Goal: Task Accomplishment & Management: Complete application form

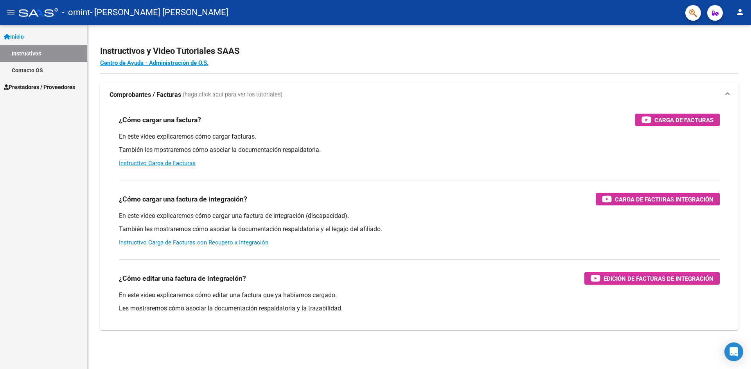
click at [29, 53] on link "Instructivos" at bounding box center [43, 53] width 87 height 17
click at [28, 81] on link "Prestadores / Proveedores" at bounding box center [43, 87] width 87 height 17
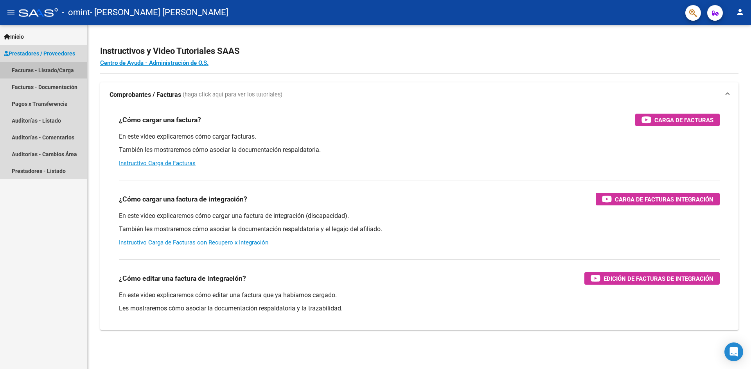
click at [45, 71] on link "Facturas - Listado/Carga" at bounding box center [43, 70] width 87 height 17
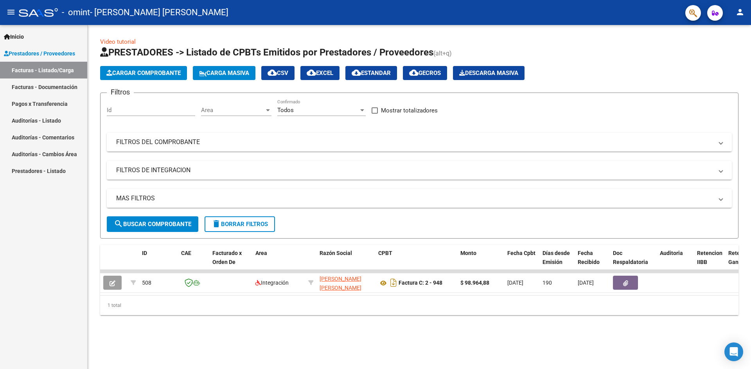
click at [161, 75] on span "Cargar Comprobante" at bounding box center [143, 73] width 74 height 7
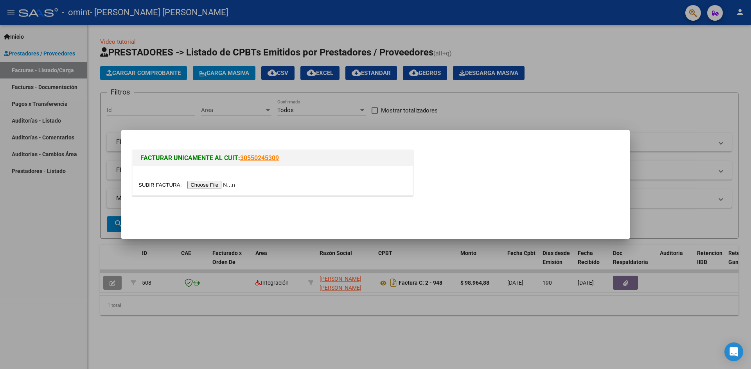
click at [204, 185] on input "file" at bounding box center [187, 185] width 99 height 8
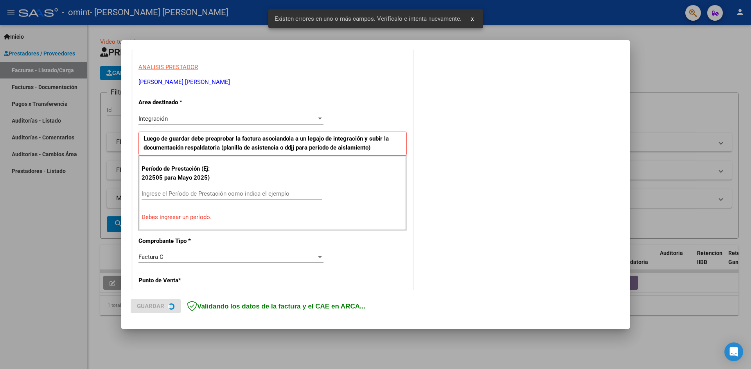
scroll to position [138, 0]
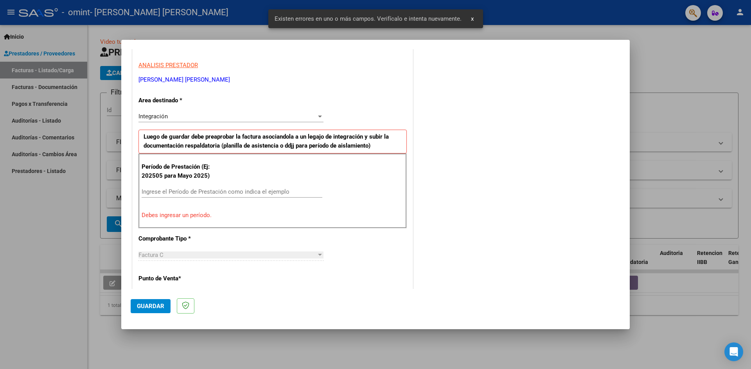
click at [194, 194] on input "Ingrese el Período de Prestación como indica el ejemplo" at bounding box center [232, 191] width 181 height 7
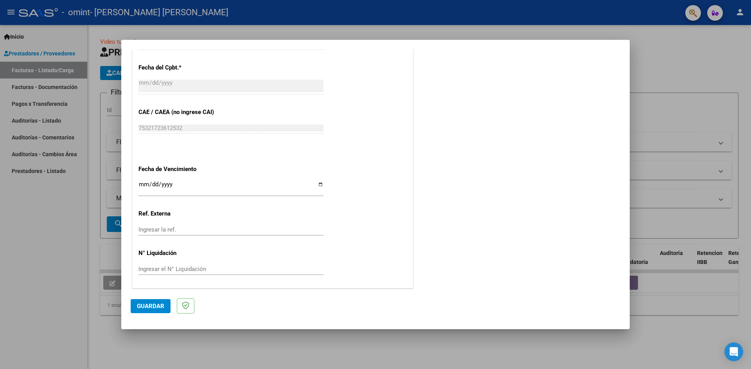
scroll to position [448, 0]
type input "202507"
click at [319, 182] on input "Ingresar la fecha" at bounding box center [230, 186] width 185 height 13
type input "[DATE]"
click at [150, 304] on span "Guardar" at bounding box center [150, 306] width 27 height 7
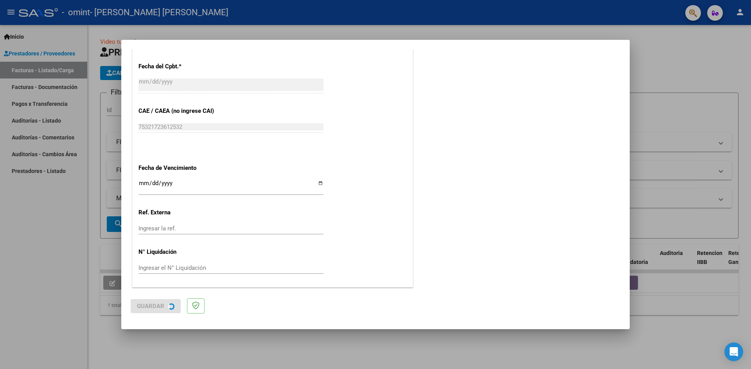
scroll to position [0, 0]
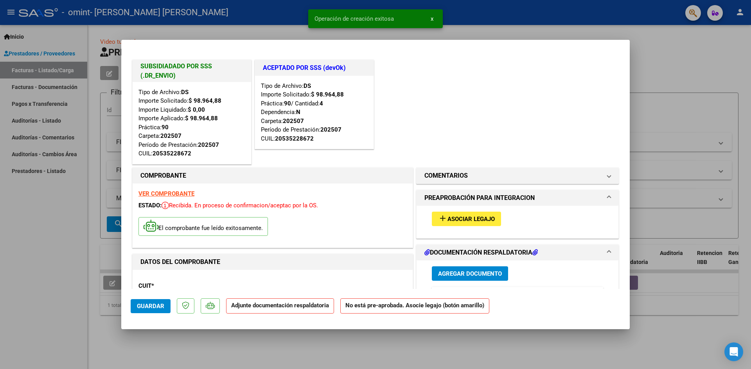
click at [484, 217] on span "Asociar Legajo" at bounding box center [470, 219] width 47 height 7
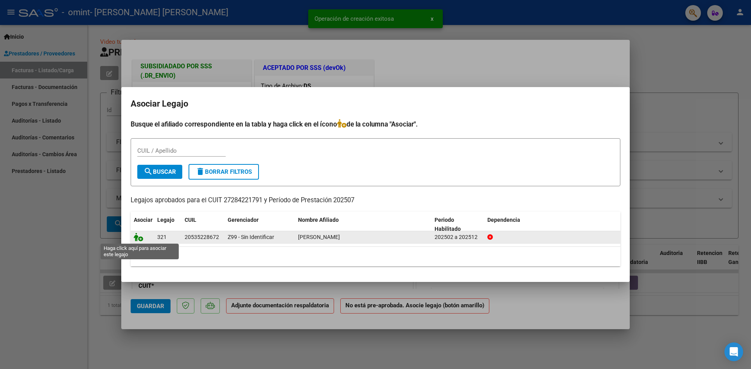
click at [137, 238] on icon at bounding box center [138, 237] width 9 height 9
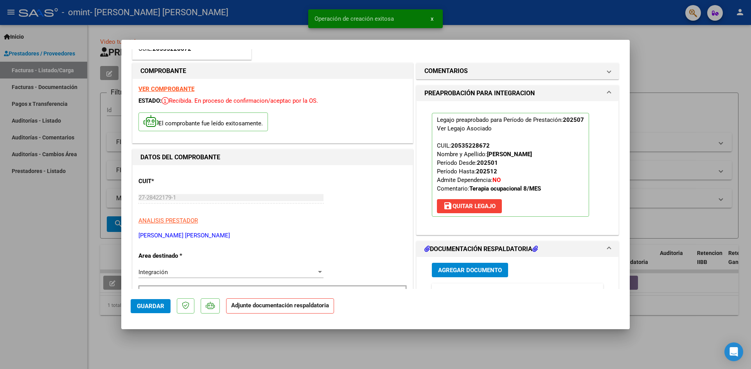
scroll to position [156, 0]
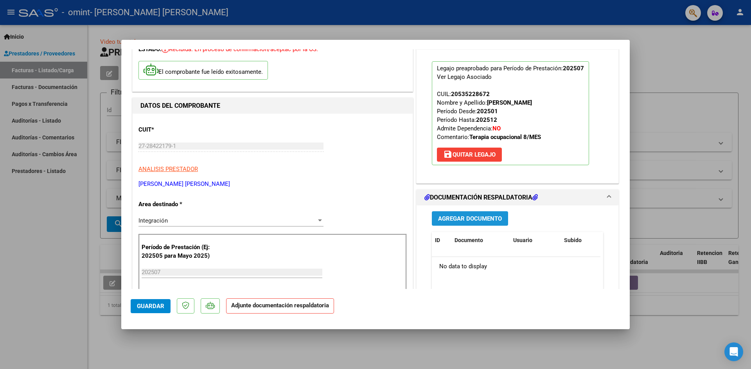
click at [477, 220] on span "Agregar Documento" at bounding box center [470, 218] width 64 height 7
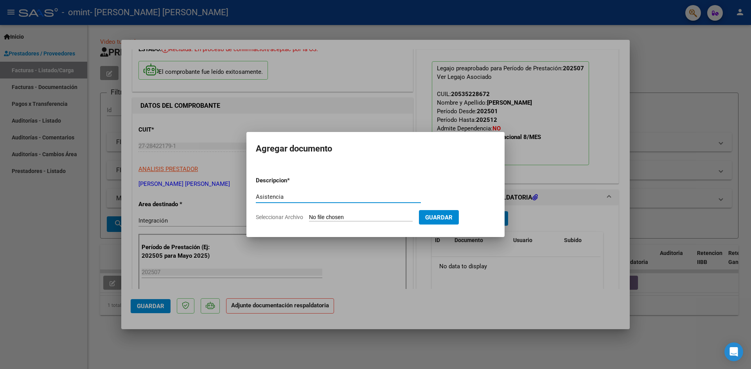
type input "Asistencia"
click at [324, 217] on input "Seleccionar Archivo" at bounding box center [361, 217] width 104 height 7
type input "C:\fakepath\[PERSON_NAME].pdf"
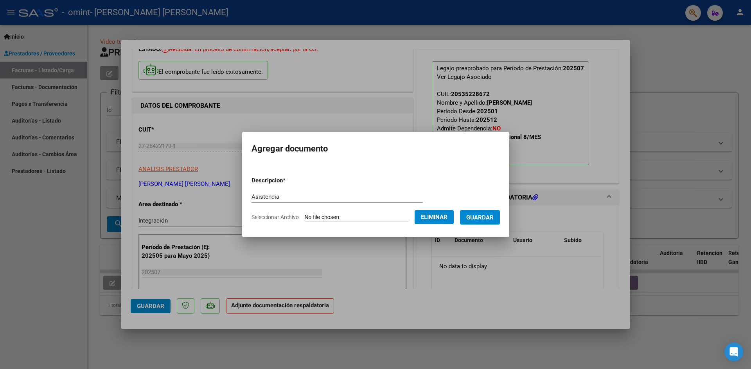
click at [141, 307] on div at bounding box center [375, 184] width 751 height 369
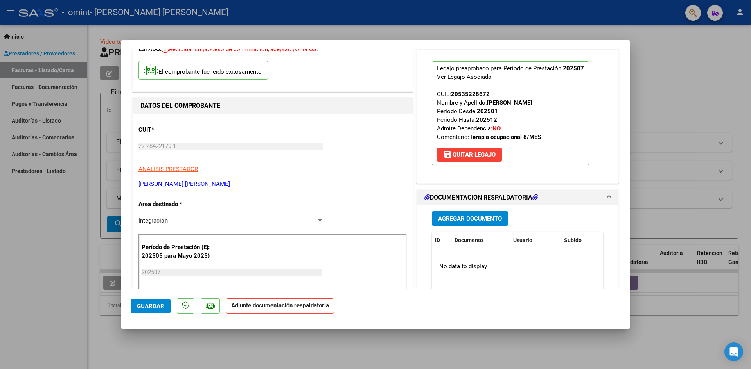
click at [457, 216] on span "Agregar Documento" at bounding box center [470, 218] width 64 height 7
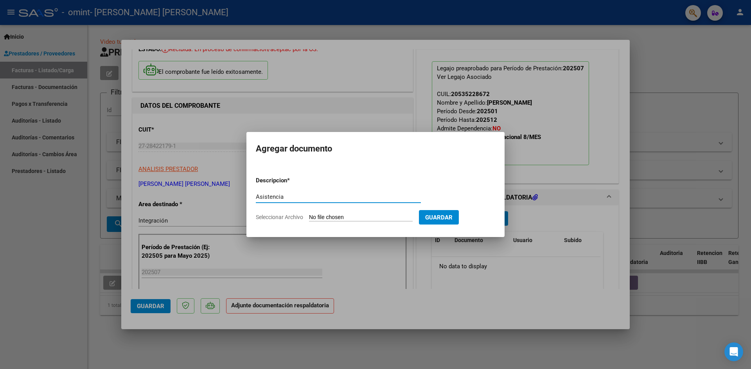
type input "Asistencia"
click at [342, 215] on input "Seleccionar Archivo" at bounding box center [361, 217] width 104 height 7
type input "C:\fakepath\[PERSON_NAME].pdf"
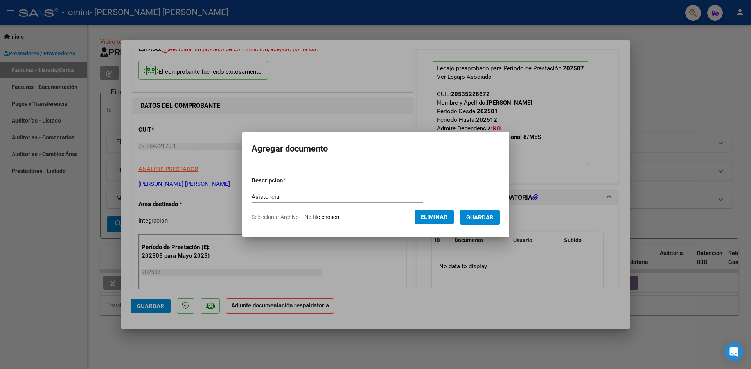
click at [493, 218] on span "Guardar" at bounding box center [479, 217] width 27 height 7
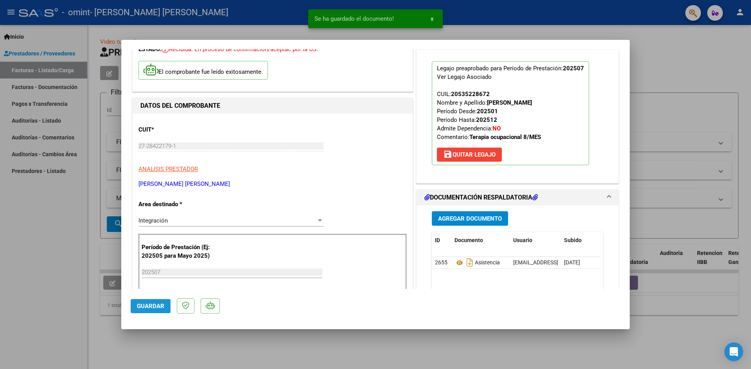
click at [138, 303] on span "Guardar" at bounding box center [150, 306] width 27 height 7
click at [147, 307] on span "Guardar" at bounding box center [150, 306] width 27 height 7
click at [71, 261] on div at bounding box center [375, 184] width 751 height 369
type input "$ 0,00"
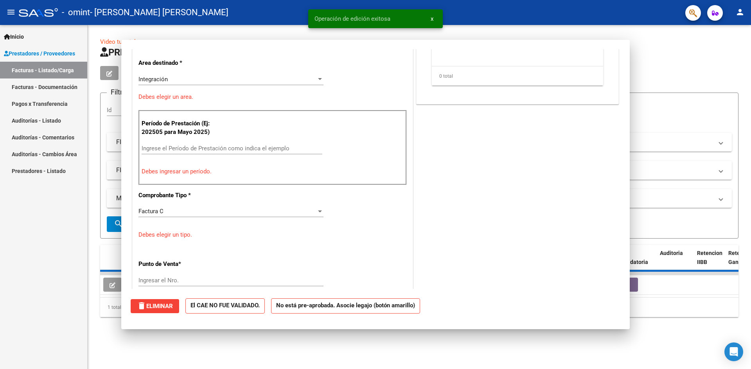
scroll to position [48, 0]
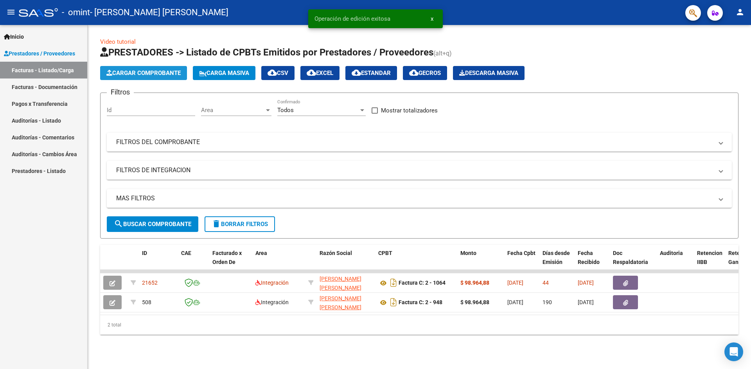
click at [140, 74] on span "Cargar Comprobante" at bounding box center [143, 73] width 74 height 7
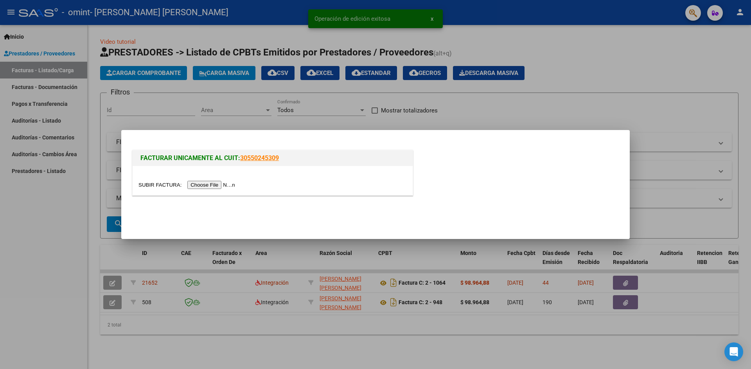
click at [208, 185] on input "file" at bounding box center [187, 185] width 99 height 8
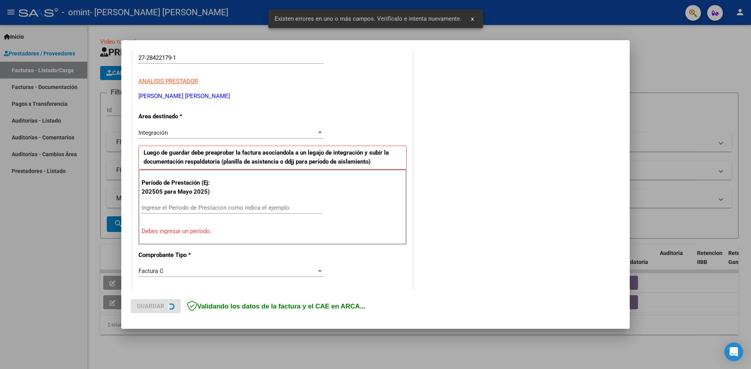
scroll to position [138, 0]
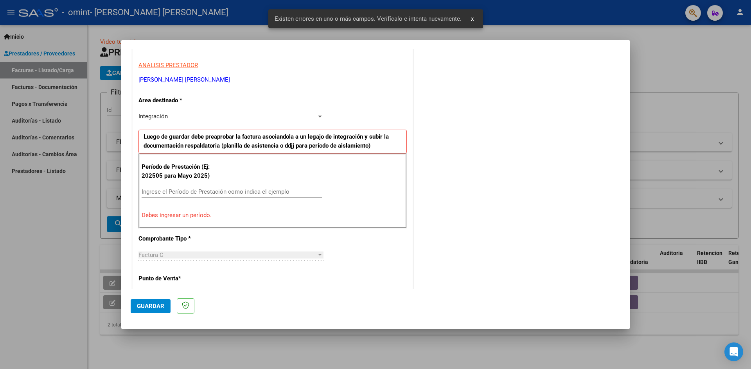
click at [182, 193] on input "Ingrese el Período de Prestación como indica el ejemplo" at bounding box center [232, 191] width 181 height 7
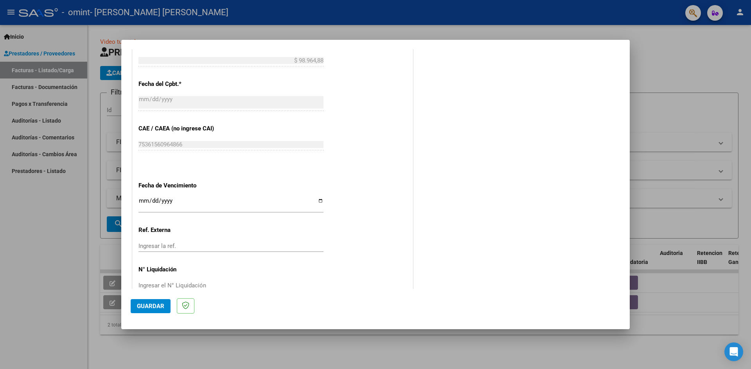
scroll to position [448, 0]
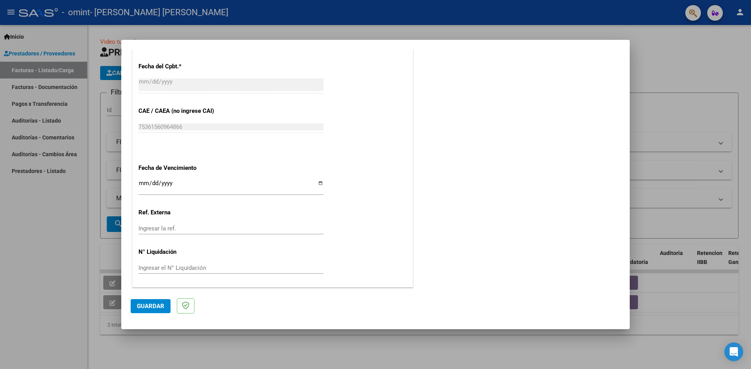
type input "202508"
click at [321, 185] on input "Ingresar la fecha" at bounding box center [230, 186] width 185 height 13
type input "[DATE]"
click at [148, 301] on button "Guardar" at bounding box center [151, 306] width 40 height 14
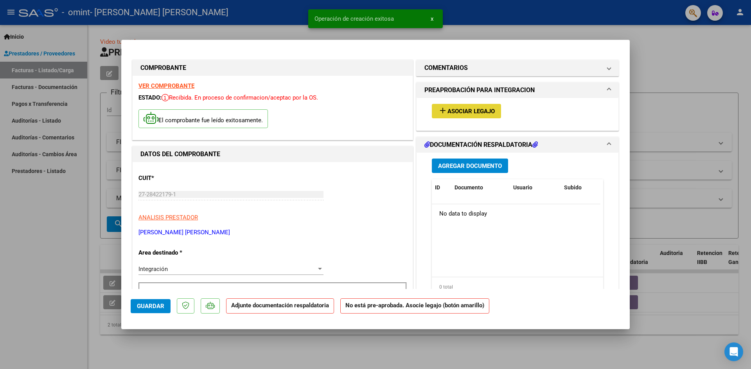
click at [475, 108] on span "Asociar Legajo" at bounding box center [470, 111] width 47 height 7
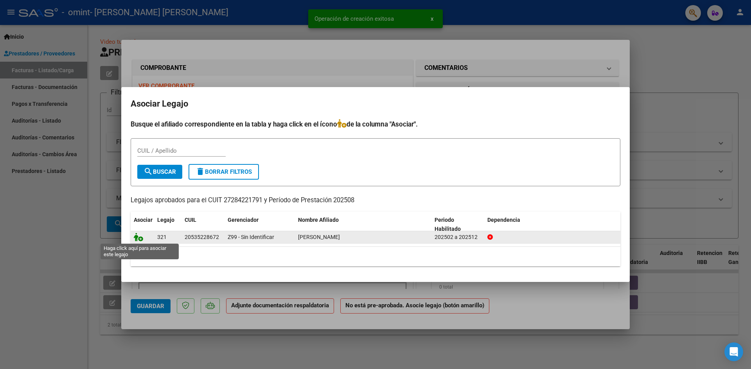
click at [141, 238] on icon at bounding box center [138, 237] width 9 height 9
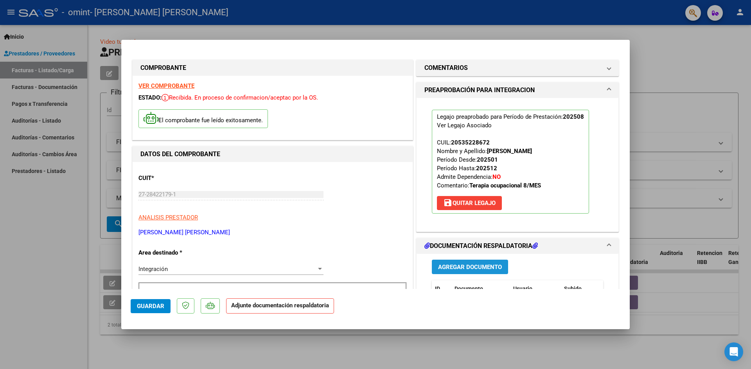
click at [462, 267] on span "Agregar Documento" at bounding box center [470, 267] width 64 height 7
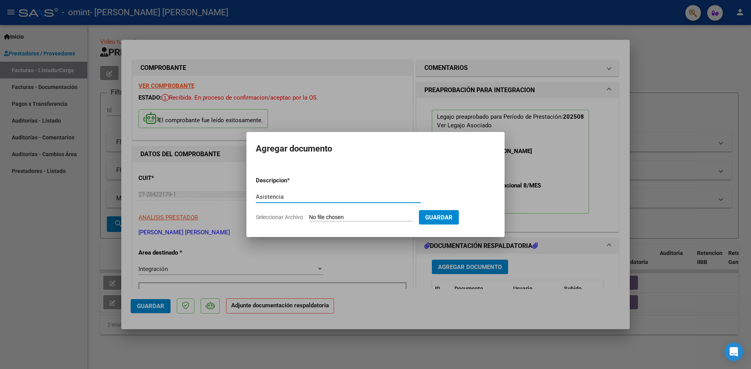
type input "Asistencia"
click at [330, 215] on input "Seleccionar Archivo" at bounding box center [361, 217] width 104 height 7
type input "C:\fakepath\[PERSON_NAME].pdf"
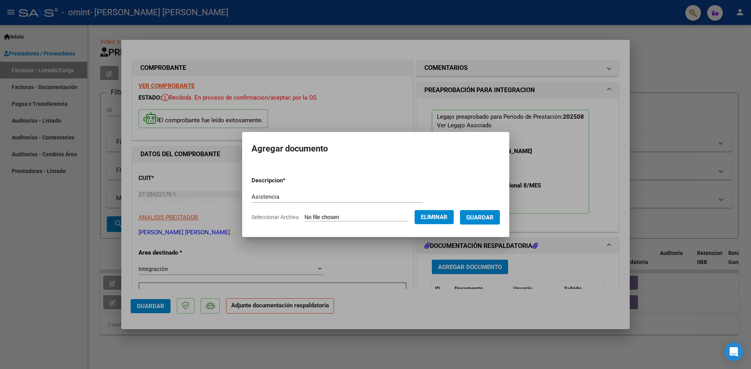
click at [485, 219] on span "Guardar" at bounding box center [479, 217] width 27 height 7
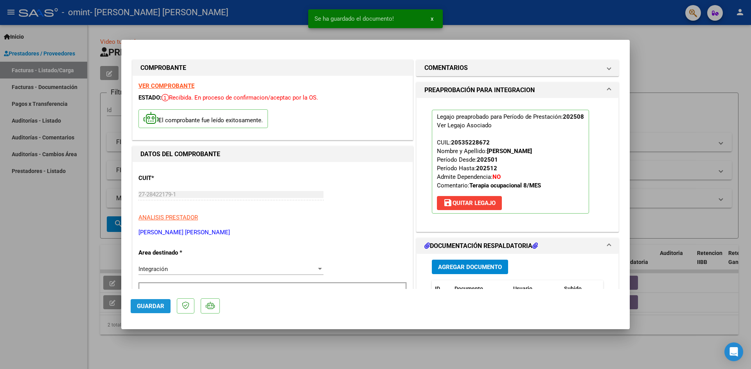
drag, startPoint x: 154, startPoint y: 310, endPoint x: 139, endPoint y: 308, distance: 14.9
click at [153, 310] on span "Guardar" at bounding box center [150, 306] width 27 height 7
click at [56, 276] on div at bounding box center [375, 184] width 751 height 369
type input "$ 0,00"
